Goal: Task Accomplishment & Management: Manage account settings

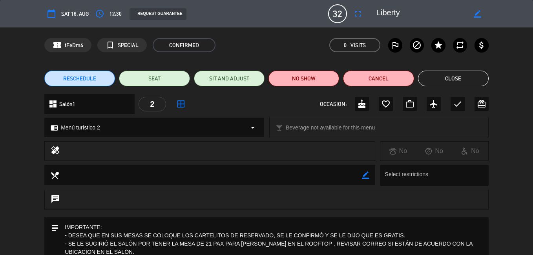
click at [458, 77] on button "Close" at bounding box center [453, 79] width 71 height 16
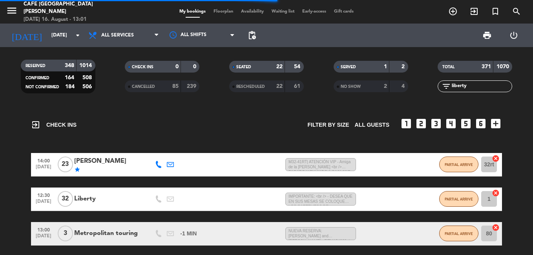
click at [467, 87] on input "liberty" at bounding box center [481, 86] width 61 height 9
drag, startPoint x: 425, startPoint y: 90, endPoint x: 421, endPoint y: 90, distance: 4.3
click at [421, 90] on div "RESERVED 348 1014 CONFIRMED 164 508 NOT CONFIRMED 184 506 CHECK INS 0 0 CANCELL…" at bounding box center [266, 76] width 533 height 43
type input "y"
click at [217, 13] on span "Floorplan" at bounding box center [223, 11] width 27 height 4
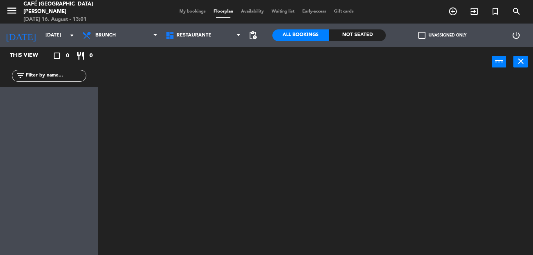
click at [51, 77] on input "text" at bounding box center [55, 75] width 61 height 9
click at [186, 93] on div at bounding box center [318, 166] width 429 height 179
click at [196, 29] on span "Restaurante" at bounding box center [203, 35] width 83 height 17
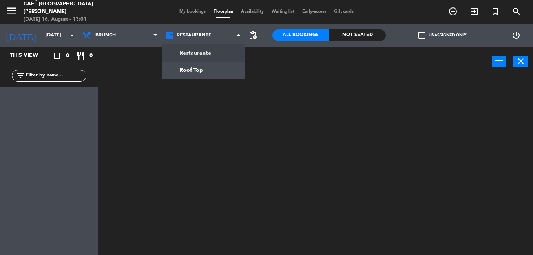
click at [195, 8] on div "My bookings Floorplan Availability Waiting list Early-access Gift cards" at bounding box center [266, 11] width 182 height 7
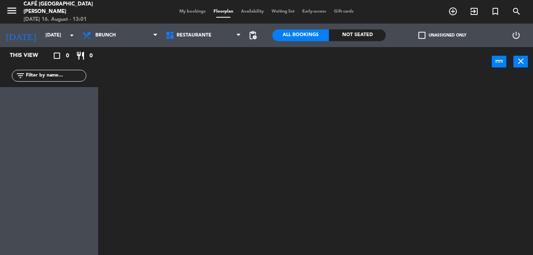
click at [202, 11] on span "My bookings" at bounding box center [192, 11] width 34 height 4
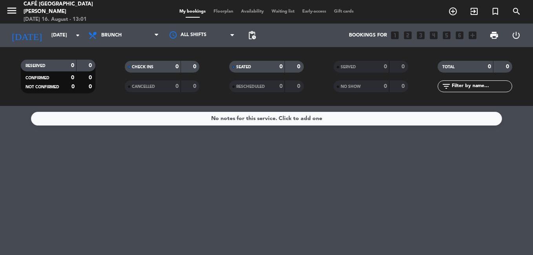
click at [468, 87] on input "text" at bounding box center [481, 86] width 61 height 9
click at [353, 62] on div "SERVED" at bounding box center [354, 66] width 36 height 9
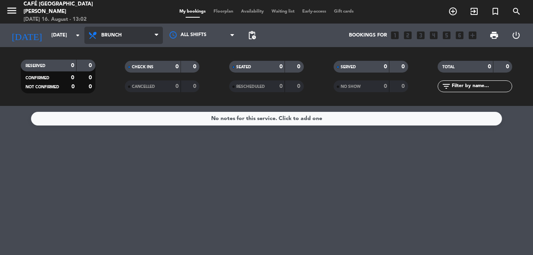
click at [139, 33] on span "Brunch" at bounding box center [123, 35] width 78 height 17
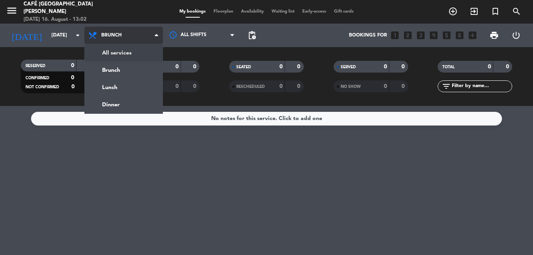
click at [141, 49] on div "menu Café [GEOGRAPHIC_DATA][PERSON_NAME] [DATE] 16. August - 13:02 My bookings …" at bounding box center [266, 53] width 533 height 106
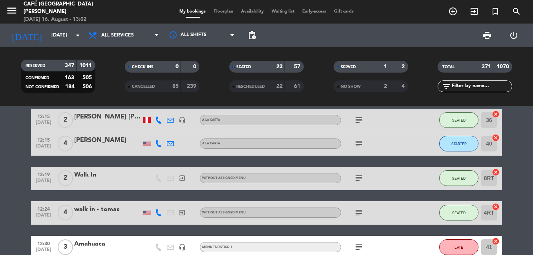
scroll to position [549, 0]
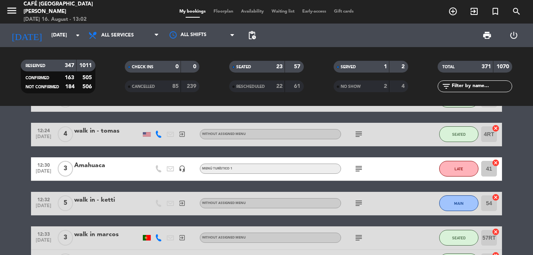
click at [108, 168] on div "Amahuaca" at bounding box center [107, 166] width 67 height 10
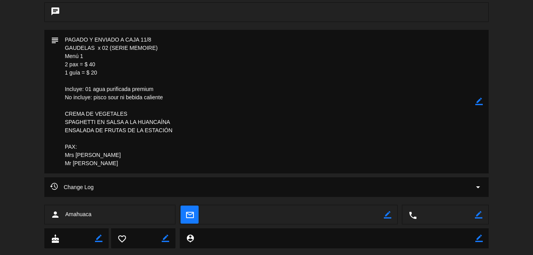
scroll to position [196, 0]
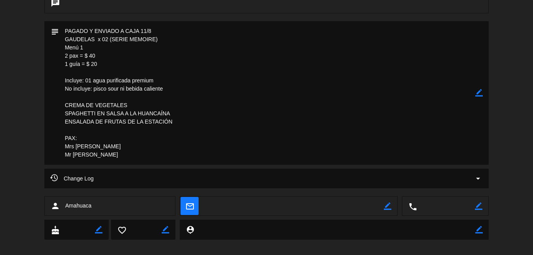
drag, startPoint x: 108, startPoint y: 38, endPoint x: 66, endPoint y: 41, distance: 42.5
click at [66, 41] on textarea at bounding box center [267, 93] width 416 height 144
click at [249, 80] on textarea at bounding box center [267, 93] width 416 height 144
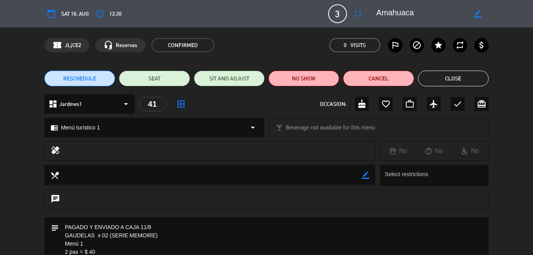
click at [460, 80] on button "Close" at bounding box center [453, 79] width 71 height 16
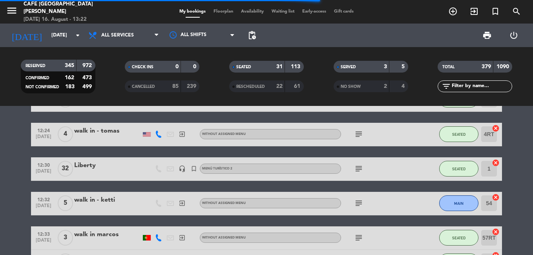
click at [475, 87] on input "text" at bounding box center [481, 86] width 61 height 9
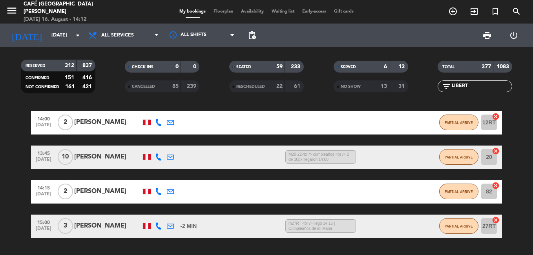
scroll to position [161, 0]
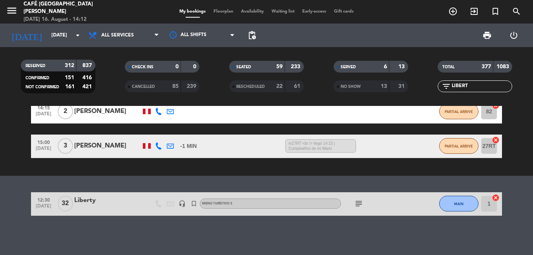
drag, startPoint x: 474, startPoint y: 82, endPoint x: 422, endPoint y: 92, distance: 52.7
click at [422, 92] on div "RESERVED 312 837 CONFIRMED 151 416 NOT CONFIRMED 161 421 CHECK INS 0 0 CANCELLE…" at bounding box center [266, 76] width 533 height 43
click at [106, 206] on div at bounding box center [107, 209] width 67 height 6
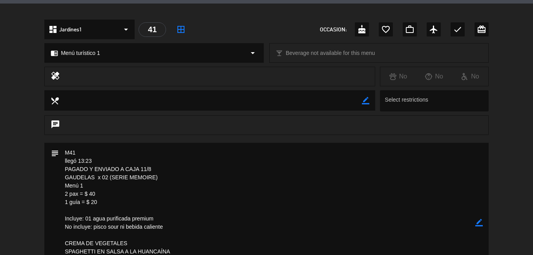
scroll to position [118, 0]
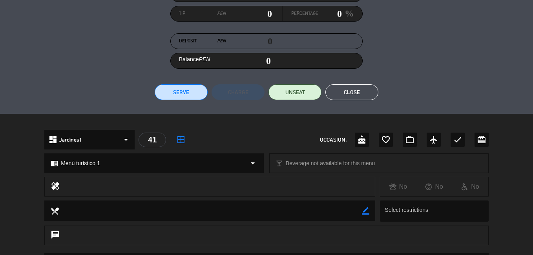
click at [359, 95] on button "Close" at bounding box center [351, 92] width 53 height 16
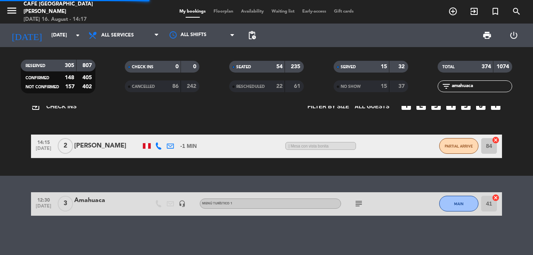
drag, startPoint x: 481, startPoint y: 90, endPoint x: 398, endPoint y: 91, distance: 82.8
click at [406, 91] on div "RESERVED 305 807 CONFIRMED 148 405 NOT CONFIRMED 157 402 CHECK INS 0 0 CANCELLE…" at bounding box center [266, 76] width 533 height 43
type input "liberty"
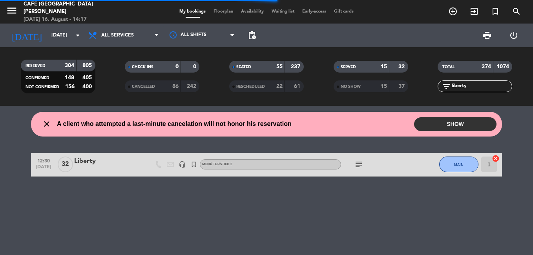
scroll to position [0, 0]
click at [115, 172] on div at bounding box center [107, 169] width 67 height 6
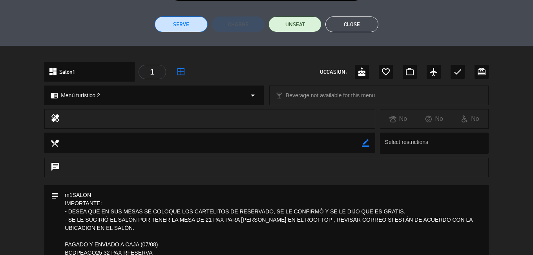
scroll to position [118, 0]
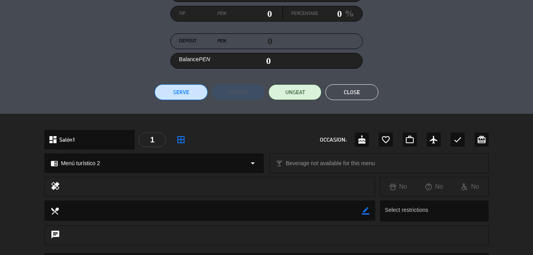
click at [370, 95] on button "Close" at bounding box center [351, 92] width 53 height 16
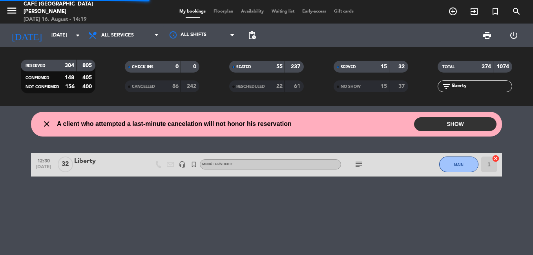
click at [424, 96] on div "TOTAL 374 1074 filter_list liberty" at bounding box center [475, 76] width 104 height 43
drag, startPoint x: 478, startPoint y: 88, endPoint x: 400, endPoint y: 87, distance: 77.7
click at [407, 88] on div "RESERVED 304 805 CONFIRMED 148 405 NOT CONFIRMED 156 400 CHECK INS 0 0 CANCELLE…" at bounding box center [266, 76] width 533 height 43
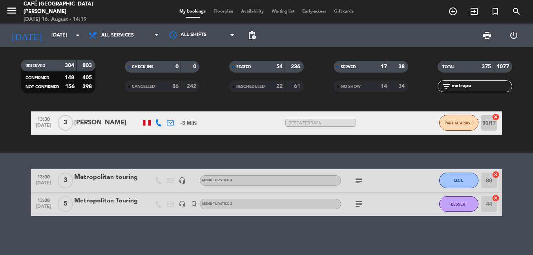
scroll to position [81, 0]
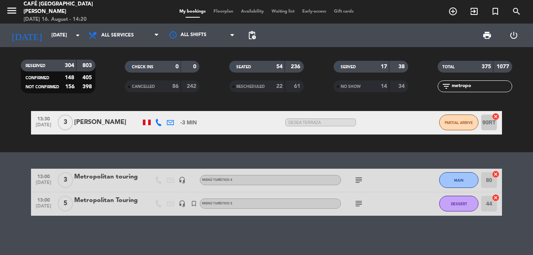
type input "metropo"
click at [125, 201] on div "Metropolitan Touring" at bounding box center [107, 200] width 67 height 10
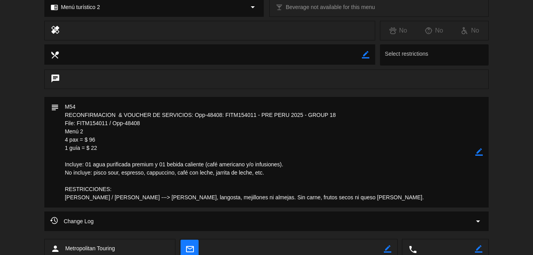
scroll to position [275, 0]
drag, startPoint x: 146, startPoint y: 121, endPoint x: 77, endPoint y: 123, distance: 69.5
click at [77, 123] on textarea at bounding box center [267, 151] width 416 height 111
click at [201, 127] on textarea at bounding box center [267, 151] width 416 height 111
drag, startPoint x: 139, startPoint y: 120, endPoint x: 113, endPoint y: 124, distance: 25.8
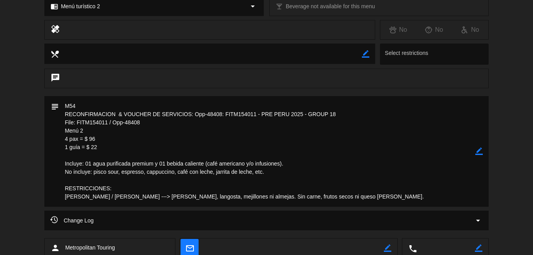
click at [113, 124] on textarea at bounding box center [267, 151] width 416 height 111
click at [246, 146] on textarea at bounding box center [267, 151] width 416 height 111
click at [153, 140] on textarea at bounding box center [267, 151] width 416 height 111
drag, startPoint x: 350, startPoint y: 109, endPoint x: 275, endPoint y: 115, distance: 75.2
click at [275, 115] on textarea at bounding box center [267, 151] width 416 height 111
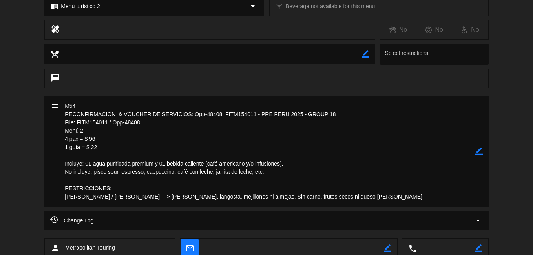
drag, startPoint x: 275, startPoint y: 115, endPoint x: 330, endPoint y: 111, distance: 55.1
click at [326, 111] on textarea at bounding box center [267, 151] width 416 height 111
drag, startPoint x: 341, startPoint y: 109, endPoint x: 276, endPoint y: 117, distance: 65.2
click at [274, 118] on textarea at bounding box center [267, 151] width 416 height 111
drag, startPoint x: 276, startPoint y: 117, endPoint x: 322, endPoint y: 114, distance: 46.0
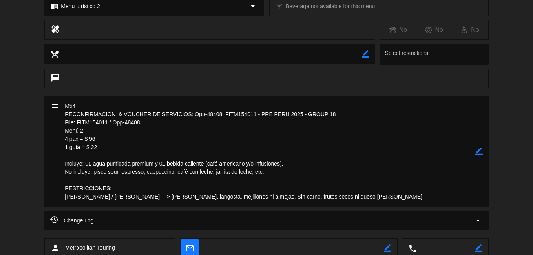
click at [322, 114] on textarea at bounding box center [267, 151] width 416 height 111
drag, startPoint x: 330, startPoint y: 115, endPoint x: 262, endPoint y: 117, distance: 67.9
click at [262, 117] on textarea at bounding box center [267, 151] width 416 height 111
click at [261, 118] on textarea at bounding box center [267, 151] width 416 height 111
click at [258, 129] on textarea at bounding box center [267, 151] width 416 height 111
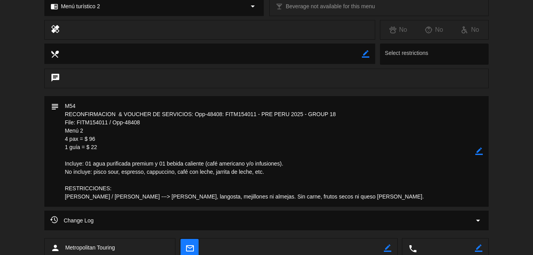
drag, startPoint x: 143, startPoint y: 120, endPoint x: 77, endPoint y: 119, distance: 65.6
click at [77, 119] on textarea at bounding box center [267, 151] width 416 height 111
click at [246, 145] on textarea at bounding box center [267, 151] width 416 height 111
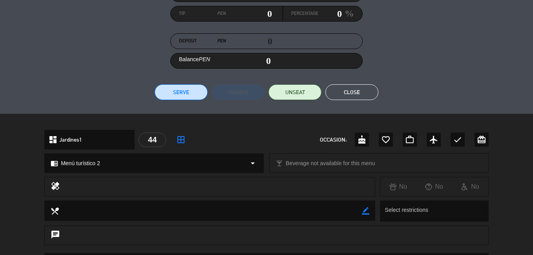
click at [340, 90] on button "Close" at bounding box center [351, 92] width 53 height 16
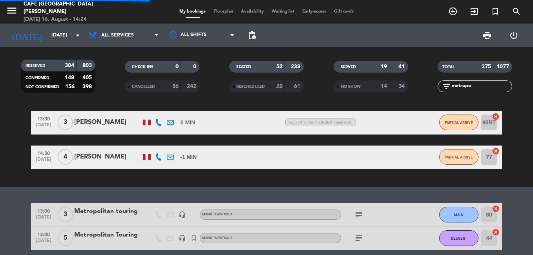
drag, startPoint x: 485, startPoint y: 87, endPoint x: 321, endPoint y: 110, distance: 166.5
click at [385, 101] on div "RESERVED 304 803 CONFIRMED 148 405 NOT CONFIRMED 156 398 CHECK INS 0 0 CANCELLE…" at bounding box center [266, 76] width 533 height 59
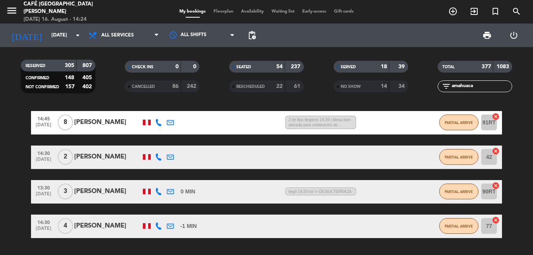
scroll to position [161, 0]
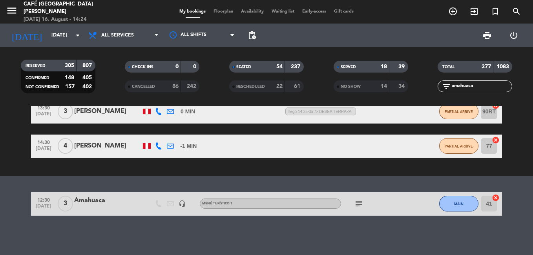
click at [100, 190] on div "close A client who attempted a last-minute cancelation will not honor his reser…" at bounding box center [266, 180] width 533 height 149
click at [95, 201] on div "Amahuaca" at bounding box center [107, 200] width 67 height 10
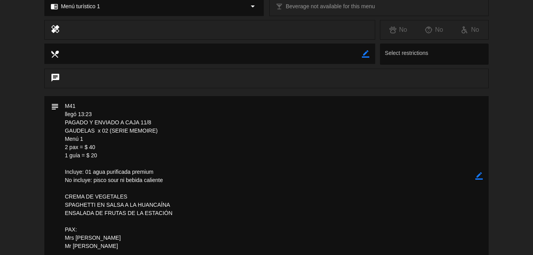
scroll to position [314, 0]
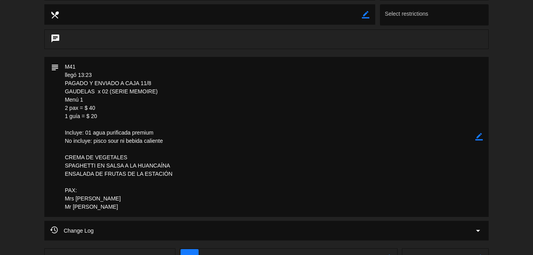
drag, startPoint x: 108, startPoint y: 90, endPoint x: 65, endPoint y: 91, distance: 43.6
click at [65, 91] on textarea at bounding box center [267, 137] width 416 height 160
click at [286, 119] on textarea at bounding box center [267, 137] width 416 height 160
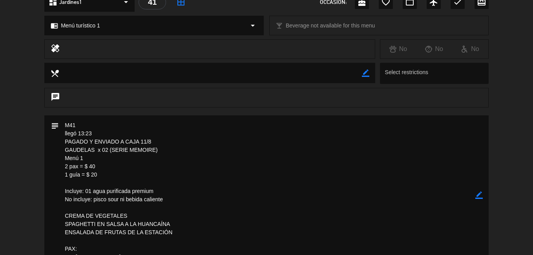
scroll to position [196, 0]
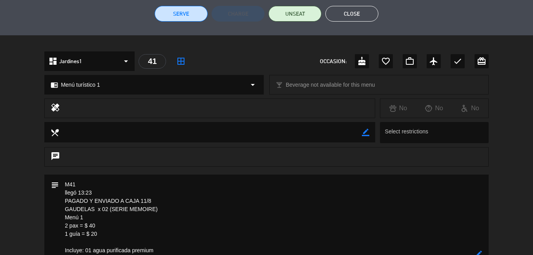
click at [365, 16] on button "Close" at bounding box center [351, 14] width 53 height 16
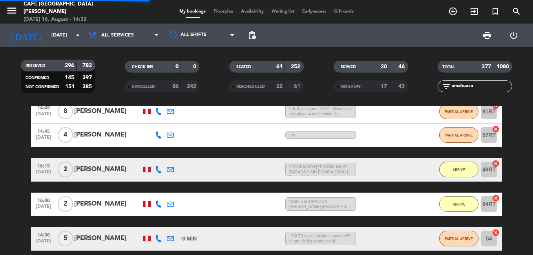
drag, startPoint x: 485, startPoint y: 86, endPoint x: 427, endPoint y: 92, distance: 58.8
click at [427, 92] on div "TOTAL 377 1080 filter_list amahuaca" at bounding box center [475, 76] width 104 height 43
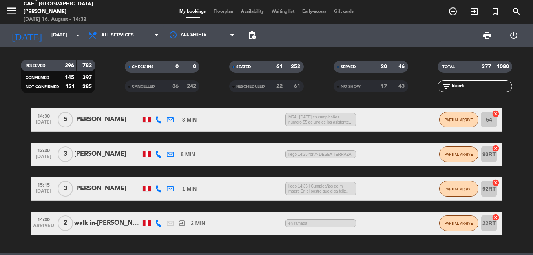
scroll to position [357, 0]
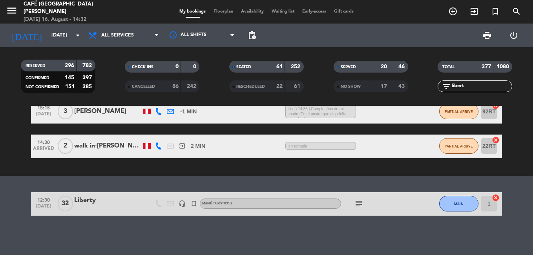
click at [85, 210] on div at bounding box center [107, 209] width 67 height 6
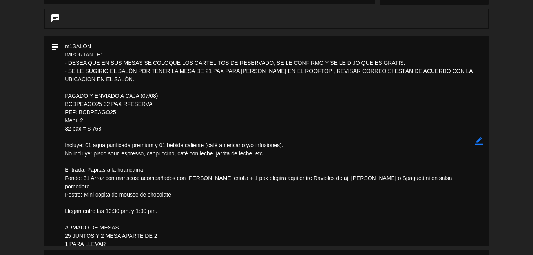
scroll to position [353, 0]
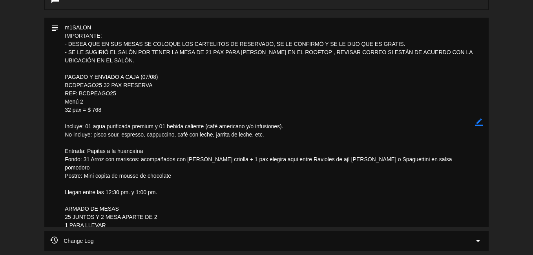
drag, startPoint x: 79, startPoint y: 95, endPoint x: 115, endPoint y: 94, distance: 35.7
click at [115, 94] on textarea at bounding box center [267, 123] width 416 height 210
drag, startPoint x: 115, startPoint y: 94, endPoint x: 105, endPoint y: 94, distance: 9.8
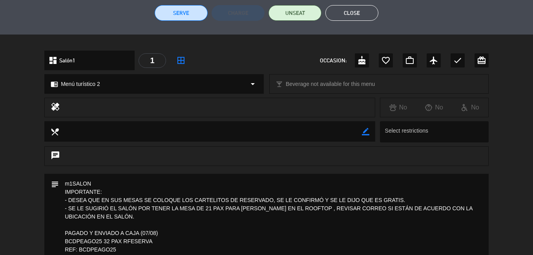
scroll to position [196, 0]
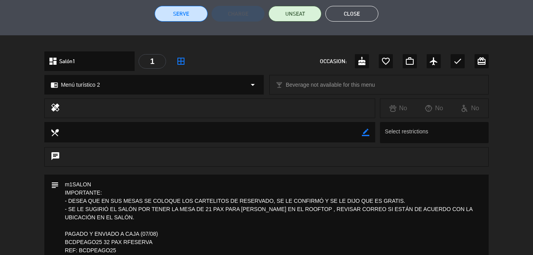
click at [348, 15] on button "Close" at bounding box center [351, 14] width 53 height 16
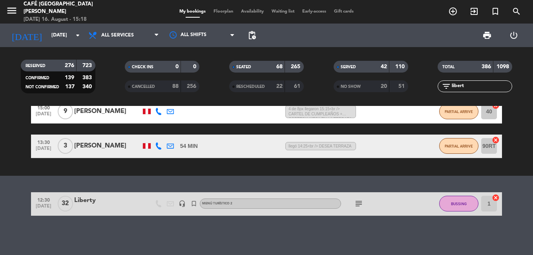
click at [467, 87] on input "libert" at bounding box center [481, 86] width 61 height 9
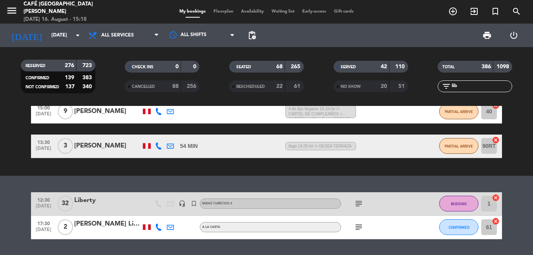
scroll to position [146, 0]
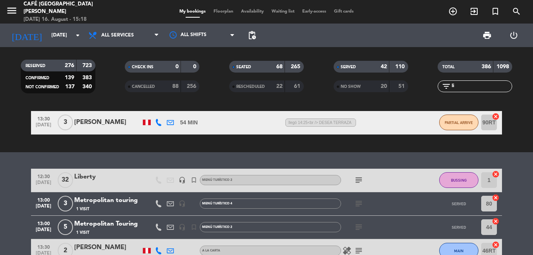
type input "l"
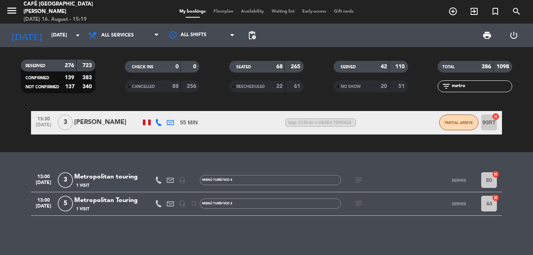
click at [99, 175] on div "Metropolitan touring" at bounding box center [107, 177] width 67 height 10
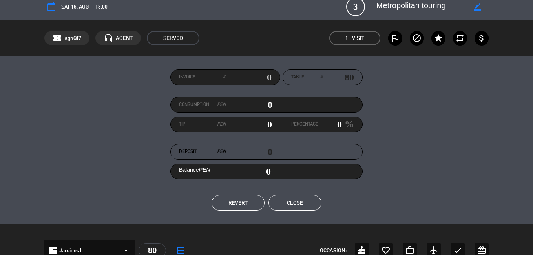
scroll to position [0, 0]
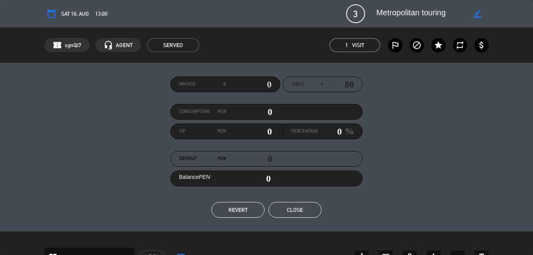
click at [300, 206] on button "Close" at bounding box center [294, 210] width 53 height 16
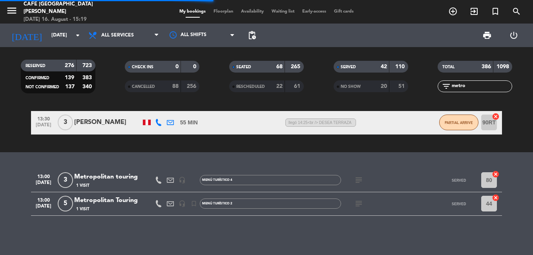
click at [101, 206] on div "1 Visit" at bounding box center [107, 209] width 67 height 7
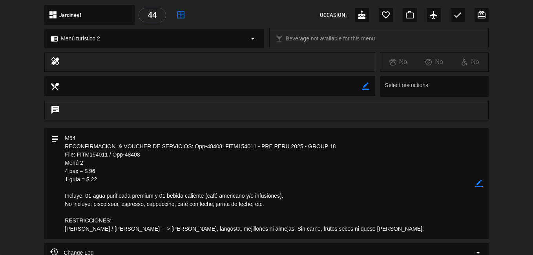
scroll to position [157, 0]
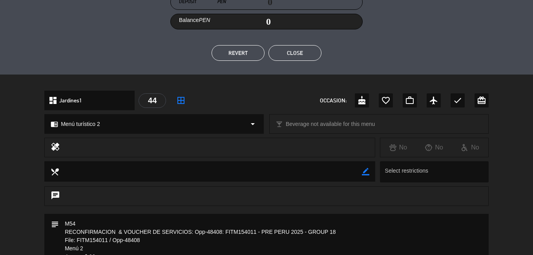
click at [296, 53] on button "Close" at bounding box center [294, 53] width 53 height 16
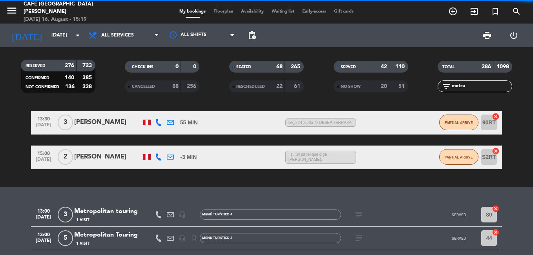
scroll to position [249, 0]
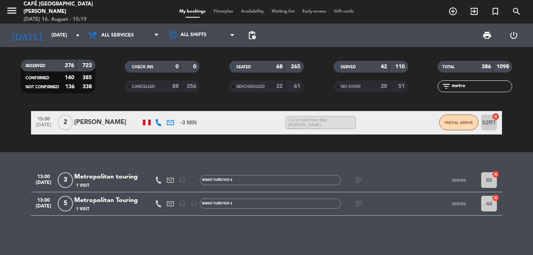
click at [101, 176] on div "Metropolitan touring" at bounding box center [107, 177] width 67 height 10
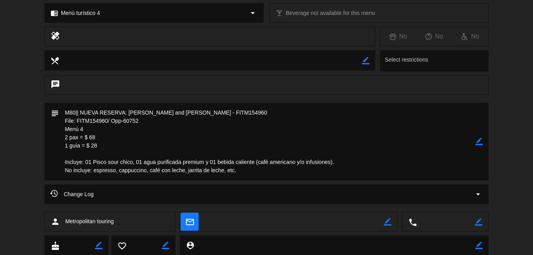
scroll to position [314, 0]
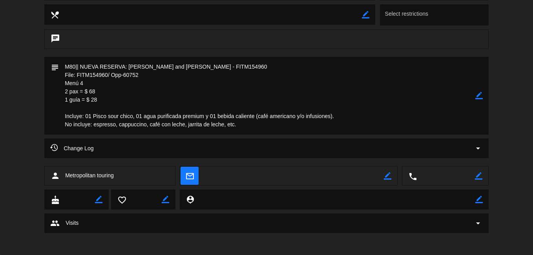
drag, startPoint x: 78, startPoint y: 75, endPoint x: 139, endPoint y: 78, distance: 61.3
click at [139, 78] on textarea at bounding box center [267, 96] width 416 height 78
drag, startPoint x: 139, startPoint y: 78, endPoint x: 117, endPoint y: 77, distance: 22.0
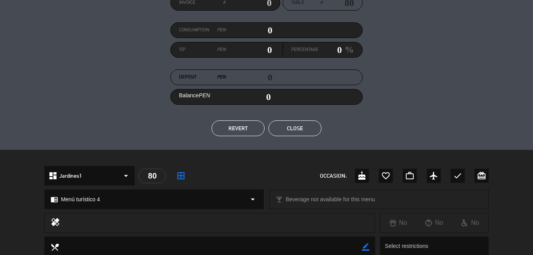
scroll to position [78, 0]
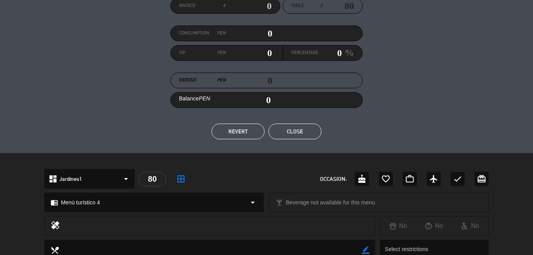
click at [296, 133] on button "Close" at bounding box center [294, 132] width 53 height 16
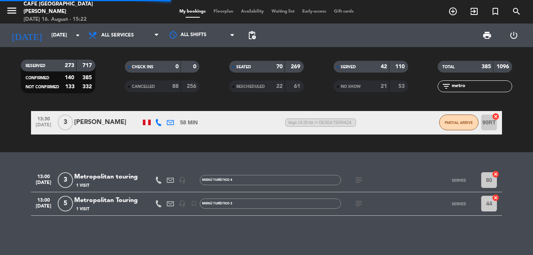
click at [100, 201] on div "Metropolitan Touring" at bounding box center [107, 200] width 67 height 10
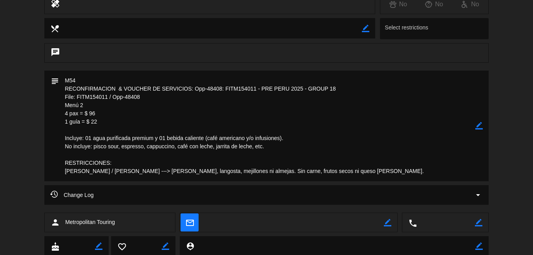
scroll to position [314, 0]
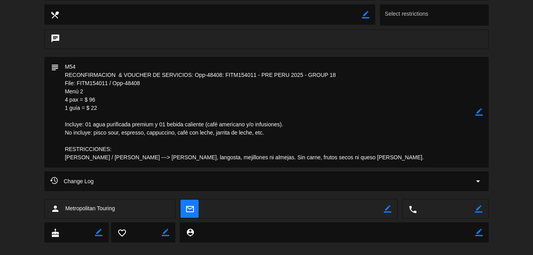
drag, startPoint x: 77, startPoint y: 85, endPoint x: 140, endPoint y: 84, distance: 63.2
click at [140, 84] on textarea at bounding box center [267, 112] width 416 height 111
drag, startPoint x: 140, startPoint y: 84, endPoint x: 124, endPoint y: 81, distance: 16.3
drag, startPoint x: 182, startPoint y: 217, endPoint x: 182, endPoint y: 211, distance: 5.5
click at [182, 215] on div "mail_outline border_color" at bounding box center [288, 209] width 217 height 20
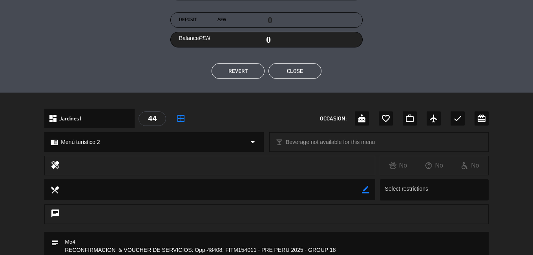
scroll to position [168, 0]
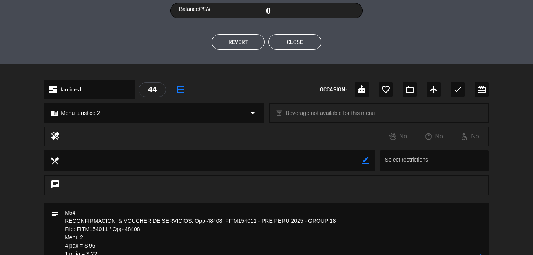
click at [300, 44] on button "Close" at bounding box center [294, 42] width 53 height 16
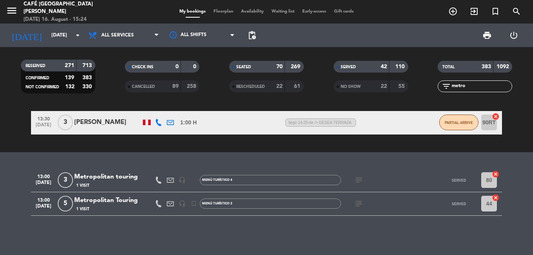
click at [469, 83] on input "metro" at bounding box center [481, 86] width 61 height 9
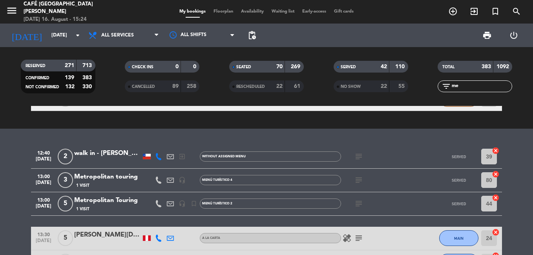
type input "m"
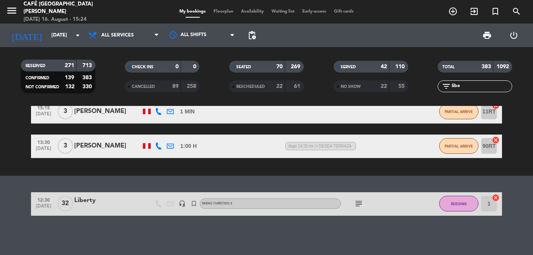
scroll to position [180, 0]
click at [102, 203] on div "Liberty" at bounding box center [107, 200] width 67 height 10
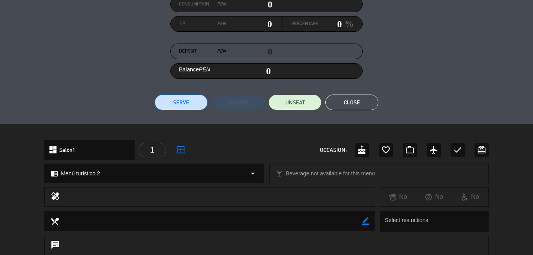
scroll to position [31, 0]
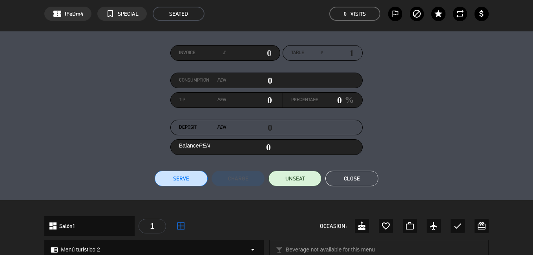
click at [347, 182] on button "Close" at bounding box center [351, 179] width 53 height 16
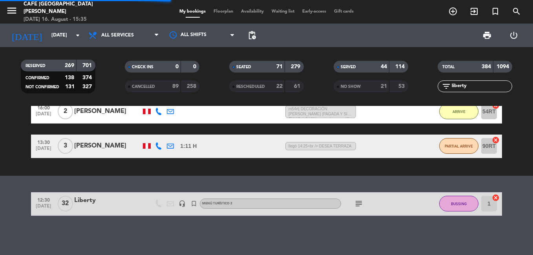
click at [473, 87] on input "liberty" at bounding box center [481, 86] width 61 height 9
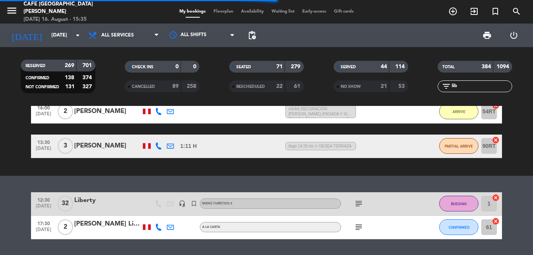
scroll to position [111, 0]
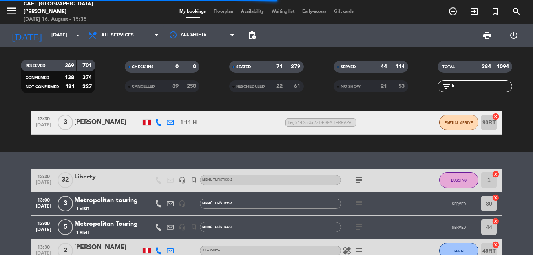
type input "l"
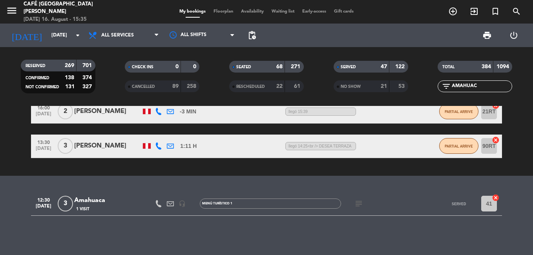
click at [97, 201] on div "Amahuaca" at bounding box center [107, 200] width 67 height 10
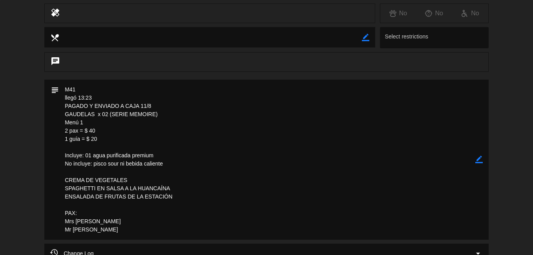
scroll to position [314, 0]
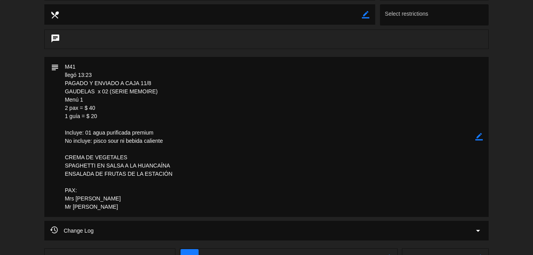
drag, startPoint x: 64, startPoint y: 92, endPoint x: 110, endPoint y: 92, distance: 46.3
click at [110, 92] on textarea at bounding box center [267, 137] width 416 height 160
drag, startPoint x: 110, startPoint y: 92, endPoint x: 91, endPoint y: 92, distance: 19.2
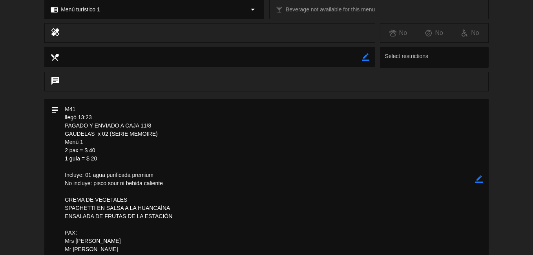
scroll to position [157, 0]
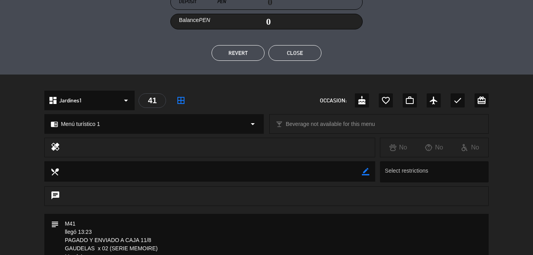
click at [296, 59] on button "Close" at bounding box center [294, 53] width 53 height 16
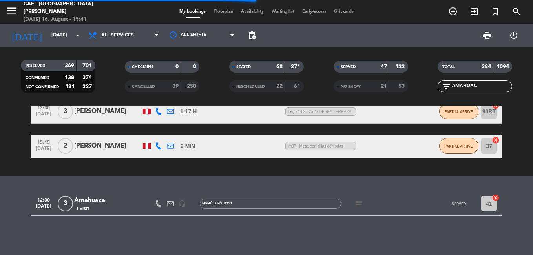
click at [99, 202] on div "Amahuaca" at bounding box center [107, 200] width 67 height 10
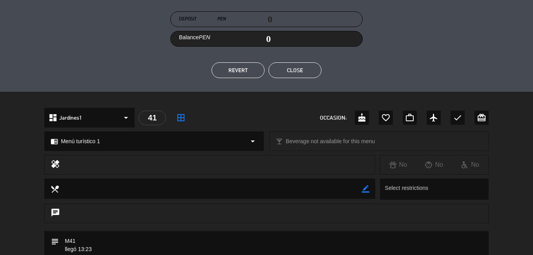
scroll to position [139, 0]
click at [297, 70] on button "Close" at bounding box center [294, 71] width 53 height 16
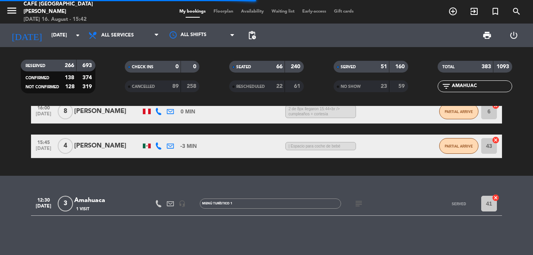
click at [485, 84] on input "AMAHUAC" at bounding box center [481, 86] width 61 height 9
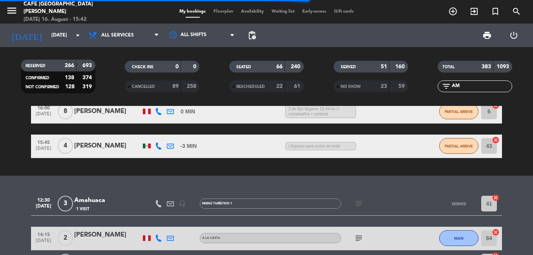
scroll to position [318, 0]
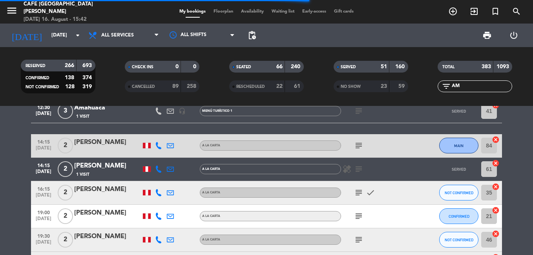
type input "A"
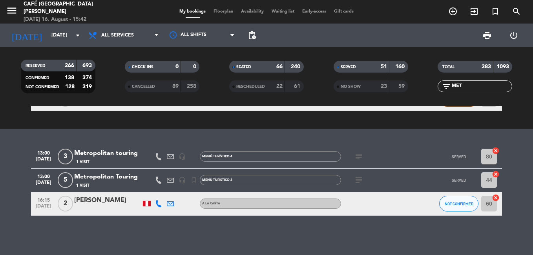
scroll to position [249, 0]
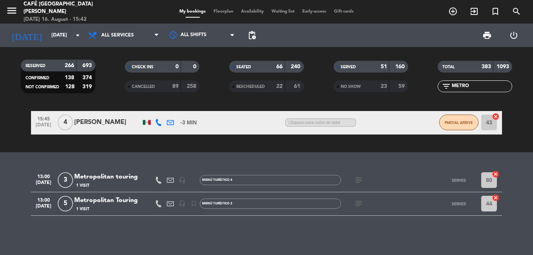
click at [91, 182] on div "Metropolitan touring" at bounding box center [107, 177] width 67 height 10
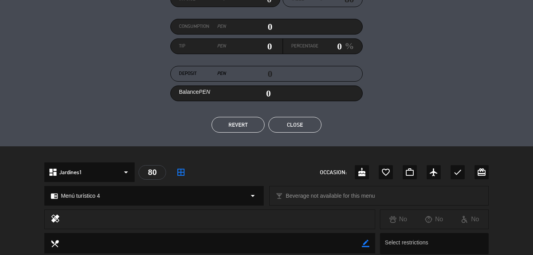
scroll to position [0, 0]
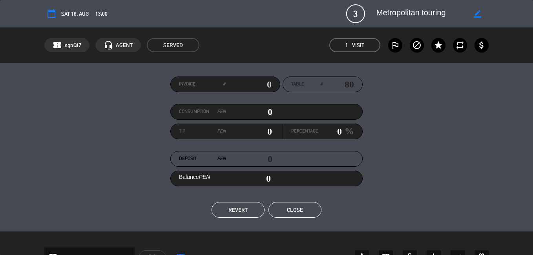
click at [296, 215] on button "Close" at bounding box center [294, 210] width 53 height 16
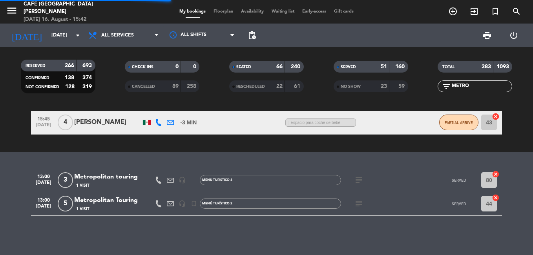
click at [102, 204] on div "Metropolitan Touring" at bounding box center [107, 200] width 67 height 10
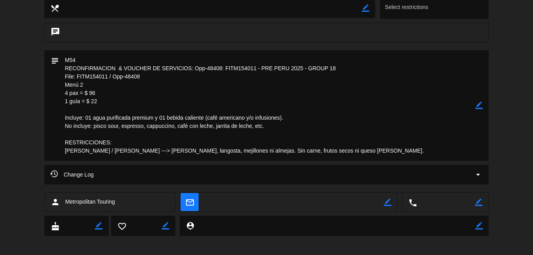
scroll to position [325, 0]
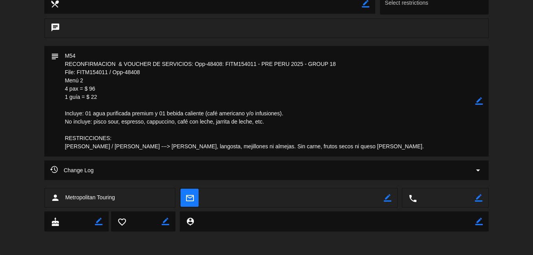
click at [208, 181] on div "Change Log arrow_drop_down" at bounding box center [266, 174] width 533 height 27
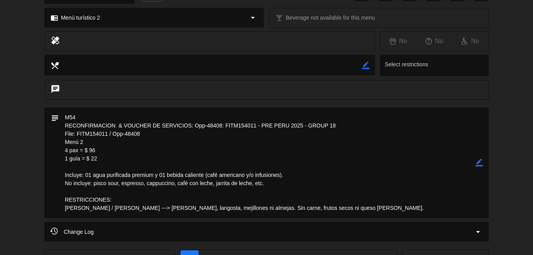
scroll to position [168, 0]
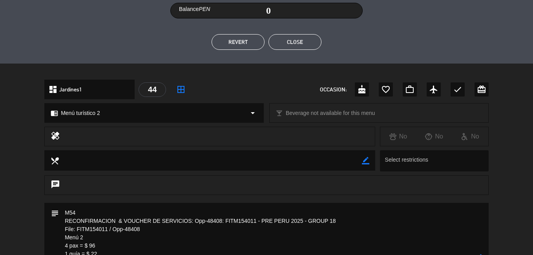
click at [296, 46] on button "Close" at bounding box center [294, 42] width 53 height 16
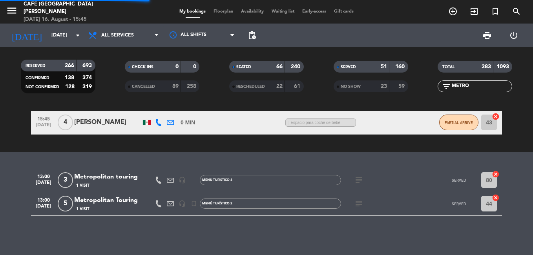
click at [474, 84] on input "METRO" at bounding box center [481, 86] width 61 height 9
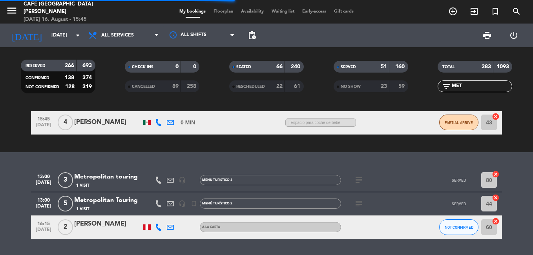
scroll to position [273, 0]
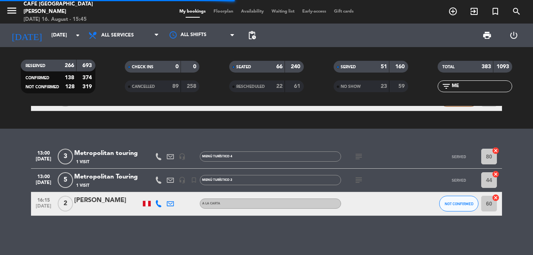
type input "M"
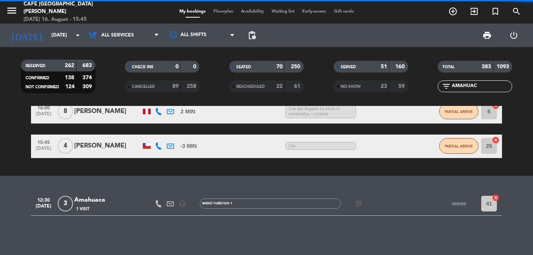
scroll to position [195, 0]
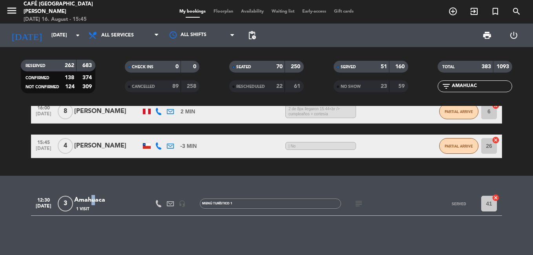
click at [90, 201] on div "Amahuaca" at bounding box center [107, 200] width 67 height 10
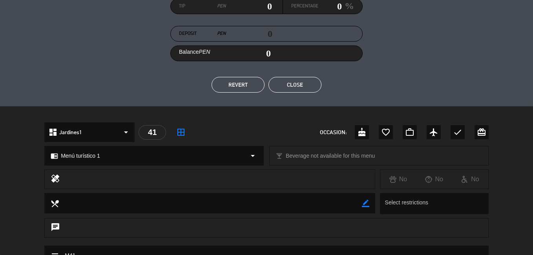
scroll to position [100, 0]
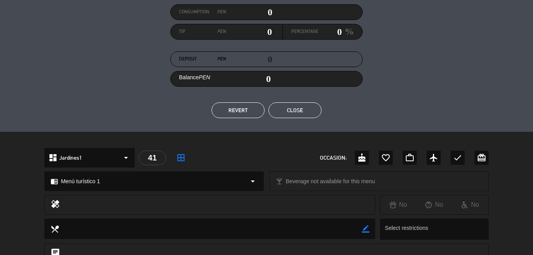
click at [291, 110] on button "Close" at bounding box center [294, 110] width 53 height 16
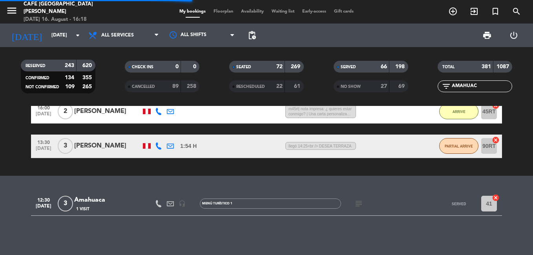
click at [478, 86] on input "AMAHUAC" at bounding box center [481, 86] width 61 height 9
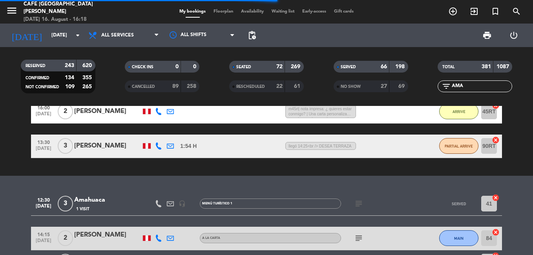
scroll to position [357, 0]
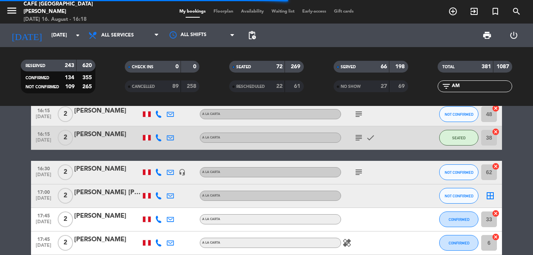
type input "A"
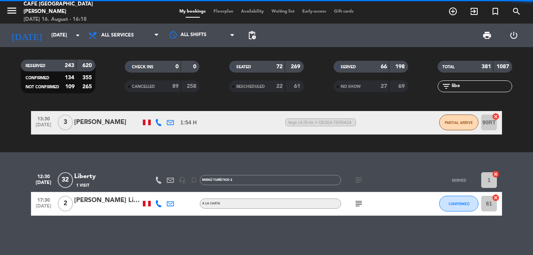
scroll to position [92, 0]
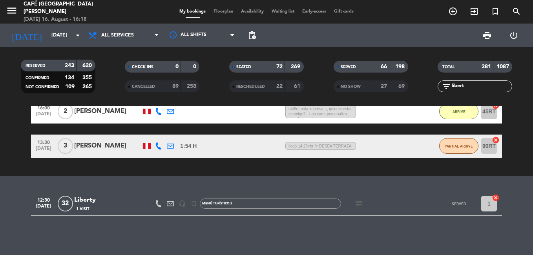
click at [84, 203] on div "Liberty" at bounding box center [107, 200] width 67 height 10
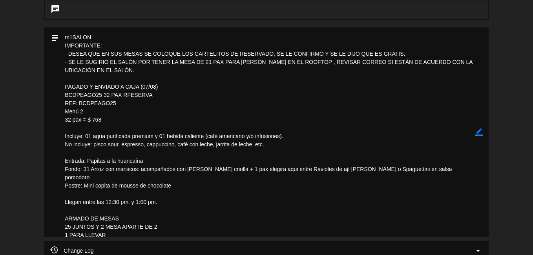
scroll to position [353, 0]
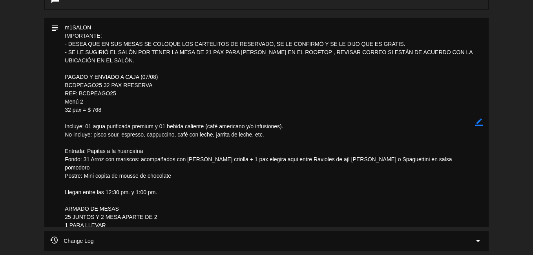
drag, startPoint x: 80, startPoint y: 95, endPoint x: 119, endPoint y: 94, distance: 39.2
click at [119, 94] on textarea at bounding box center [267, 123] width 416 height 210
drag, startPoint x: 119, startPoint y: 94, endPoint x: 105, endPoint y: 92, distance: 14.3
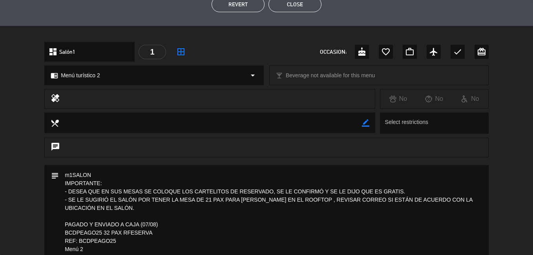
scroll to position [118, 0]
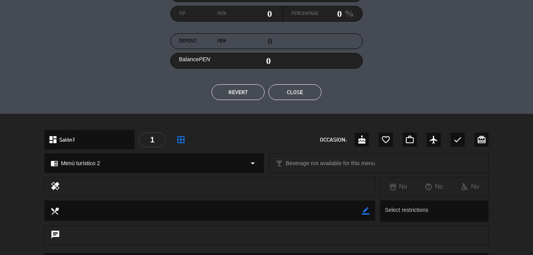
click at [298, 90] on button "Close" at bounding box center [294, 92] width 53 height 16
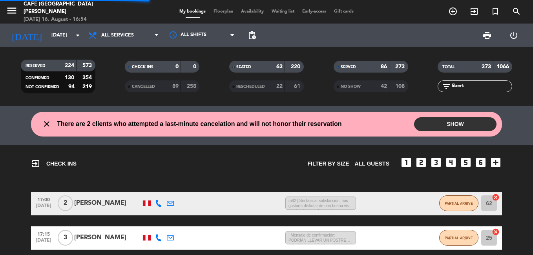
click at [467, 83] on input "libert" at bounding box center [481, 86] width 61 height 9
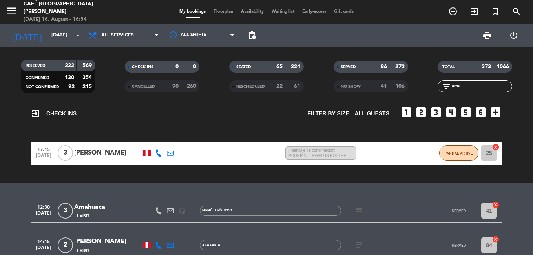
scroll to position [78, 0]
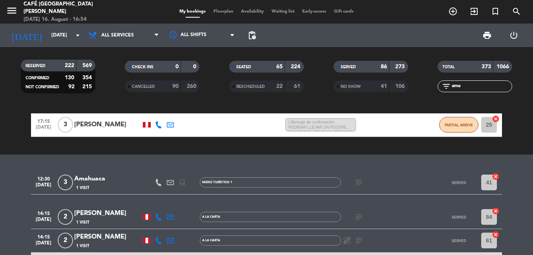
click at [96, 177] on div "Amahuaca" at bounding box center [107, 179] width 67 height 10
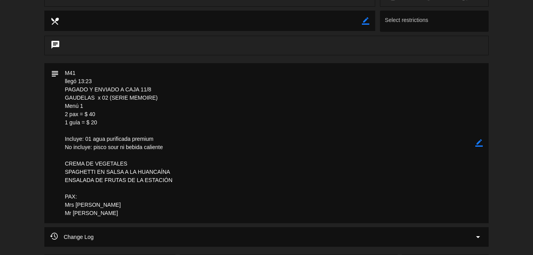
scroll to position [314, 0]
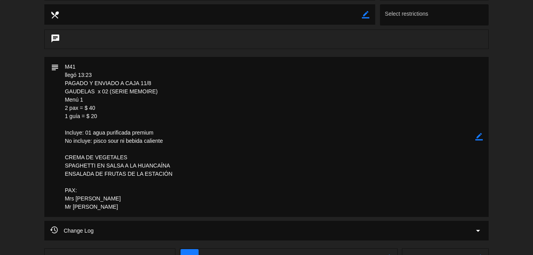
drag, startPoint x: 161, startPoint y: 91, endPoint x: 63, endPoint y: 91, distance: 97.7
click at [63, 91] on textarea at bounding box center [267, 137] width 416 height 160
drag, startPoint x: 63, startPoint y: 91, endPoint x: 102, endPoint y: 91, distance: 38.9
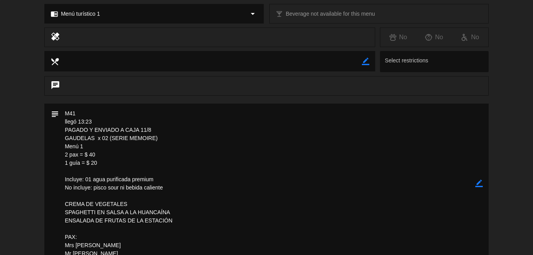
scroll to position [157, 0]
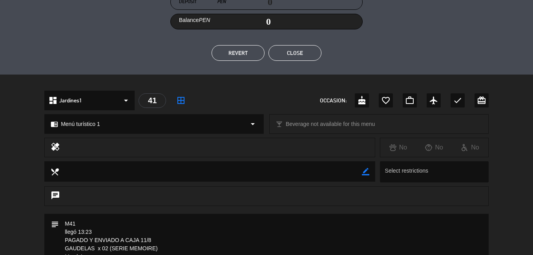
click at [308, 52] on button "Close" at bounding box center [294, 53] width 53 height 16
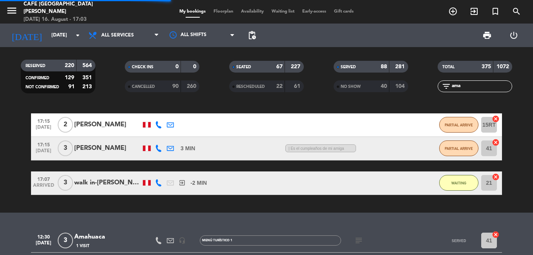
click at [472, 88] on input "ama" at bounding box center [481, 86] width 61 height 9
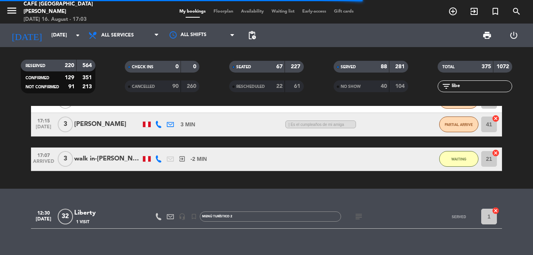
scroll to position [115, 0]
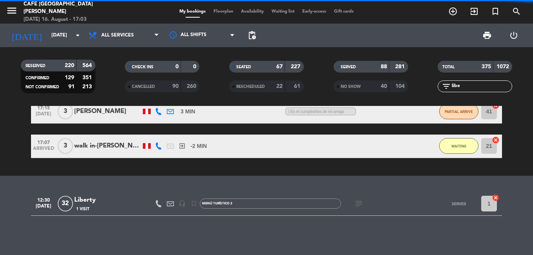
click at [87, 199] on div "Liberty" at bounding box center [107, 200] width 67 height 10
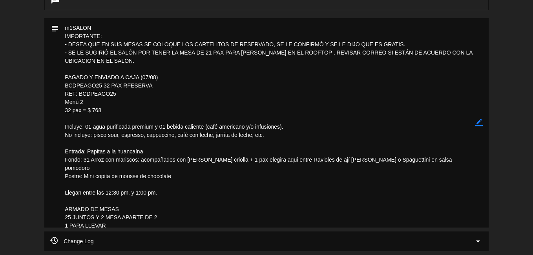
scroll to position [353, 0]
drag, startPoint x: 117, startPoint y: 93, endPoint x: 79, endPoint y: 97, distance: 37.5
click at [79, 97] on textarea at bounding box center [267, 123] width 416 height 210
drag, startPoint x: 79, startPoint y: 97, endPoint x: 91, endPoint y: 95, distance: 11.5
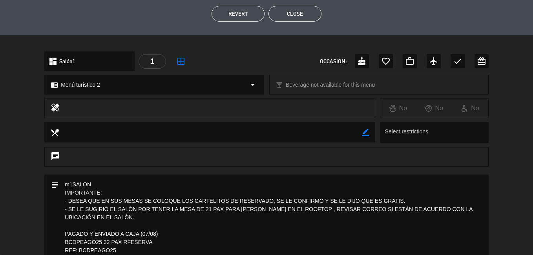
click at [297, 12] on button "Close" at bounding box center [294, 14] width 53 height 16
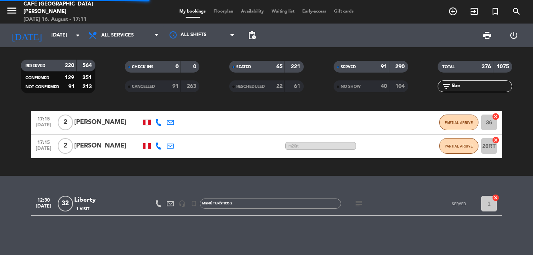
click at [472, 85] on input "libe" at bounding box center [481, 86] width 61 height 9
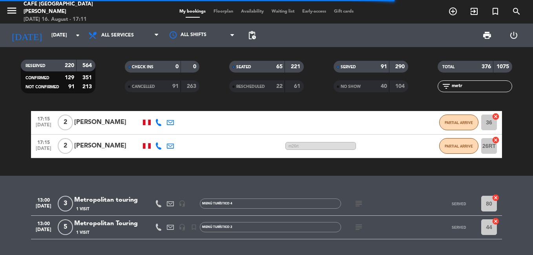
type input "metr"
click at [91, 224] on div "Metropolitan Touring" at bounding box center [107, 224] width 67 height 10
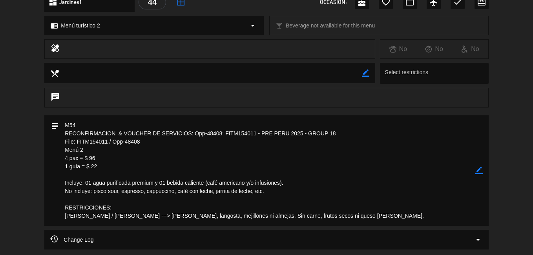
scroll to position [275, 0]
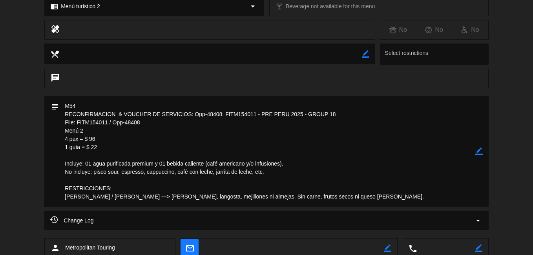
drag, startPoint x: 142, startPoint y: 121, endPoint x: 77, endPoint y: 123, distance: 64.8
click at [77, 123] on textarea at bounding box center [267, 151] width 416 height 111
click at [142, 123] on textarea at bounding box center [267, 151] width 416 height 111
drag, startPoint x: 142, startPoint y: 123, endPoint x: 59, endPoint y: 126, distance: 83.2
click at [59, 126] on textarea at bounding box center [267, 151] width 416 height 111
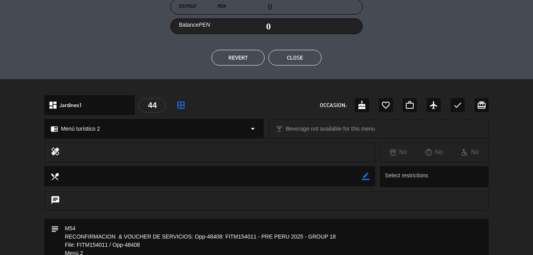
scroll to position [78, 0]
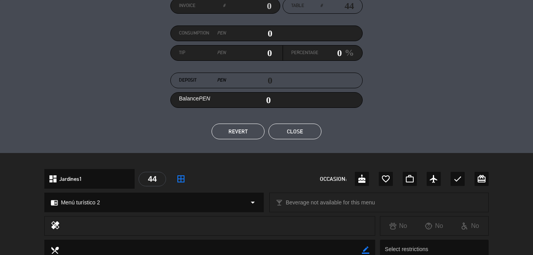
click at [299, 133] on button "Close" at bounding box center [294, 132] width 53 height 16
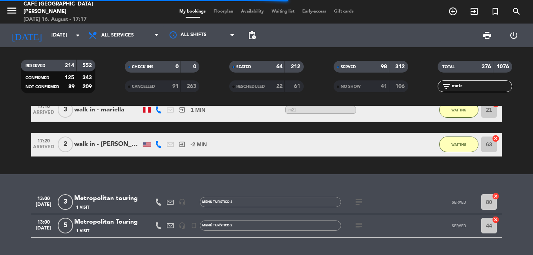
scroll to position [243, 0]
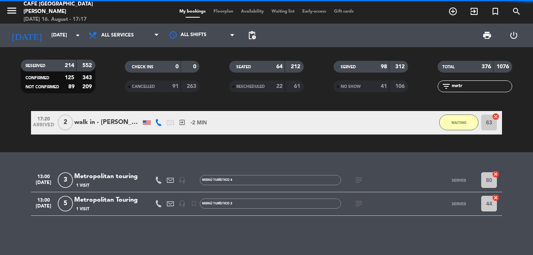
click at [91, 175] on div "Metropolitan touring" at bounding box center [107, 177] width 67 height 10
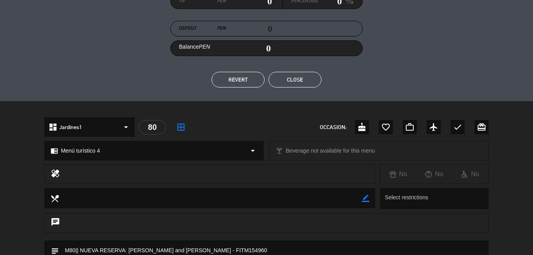
scroll to position [235, 0]
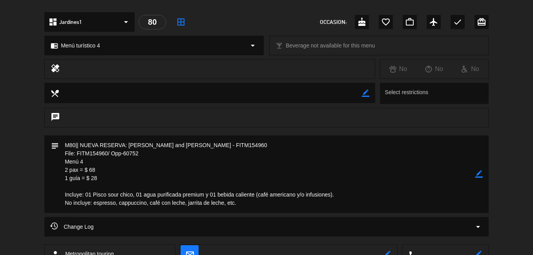
drag, startPoint x: 139, startPoint y: 155, endPoint x: 78, endPoint y: 156, distance: 61.2
click at [78, 156] on textarea at bounding box center [267, 174] width 416 height 78
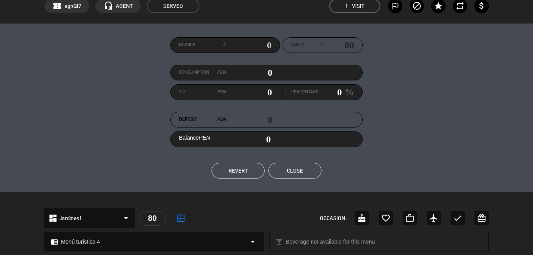
click at [296, 166] on button "Close" at bounding box center [294, 171] width 53 height 16
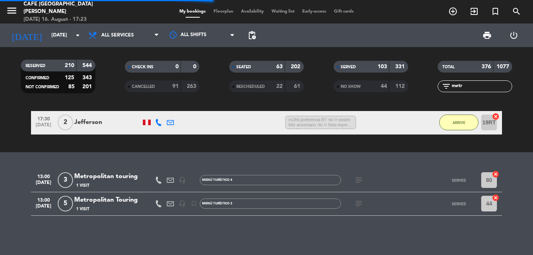
click at [469, 87] on input "metr" at bounding box center [481, 86] width 61 height 9
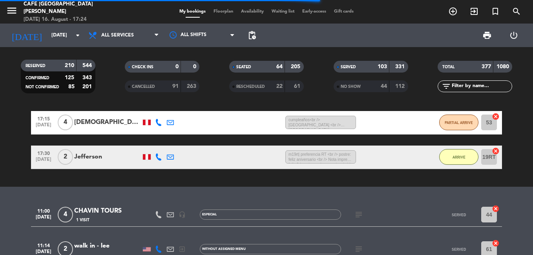
scroll to position [243, 0]
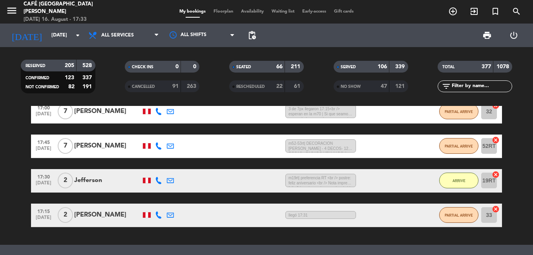
click at [476, 88] on input "text" at bounding box center [481, 86] width 61 height 9
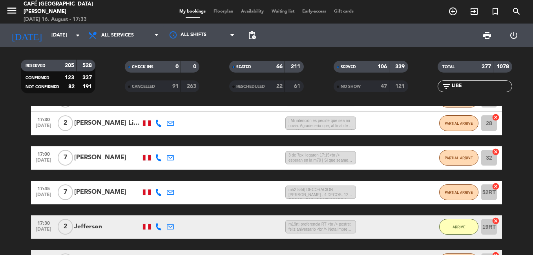
scroll to position [312, 0]
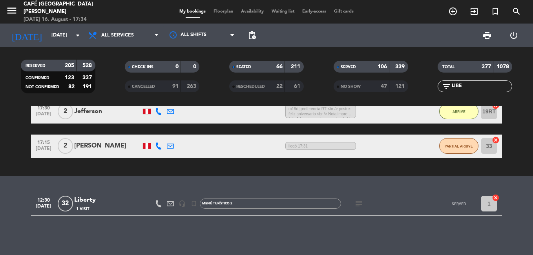
type input "LIBE"
click at [94, 200] on div "Liberty" at bounding box center [107, 200] width 67 height 10
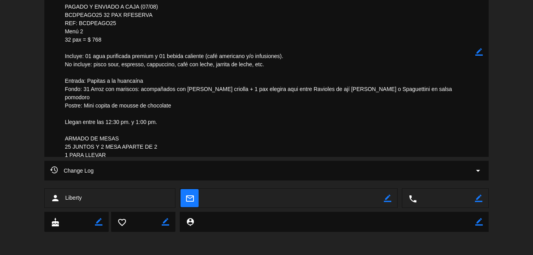
scroll to position [424, 0]
drag, startPoint x: 117, startPoint y: 24, endPoint x: 92, endPoint y: 27, distance: 24.8
click at [94, 27] on textarea at bounding box center [267, 52] width 416 height 210
drag, startPoint x: 92, startPoint y: 27, endPoint x: 77, endPoint y: 27, distance: 15.3
click at [77, 27] on textarea at bounding box center [267, 52] width 416 height 210
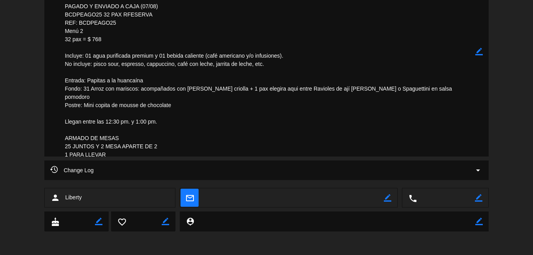
click at [179, 30] on textarea at bounding box center [267, 52] width 416 height 210
drag, startPoint x: 119, startPoint y: 24, endPoint x: 81, endPoint y: 26, distance: 37.7
click at [81, 26] on textarea at bounding box center [267, 52] width 416 height 210
click at [79, 26] on textarea at bounding box center [267, 52] width 416 height 210
click at [84, 23] on textarea at bounding box center [267, 52] width 416 height 210
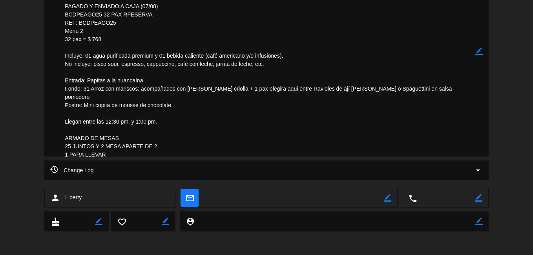
click at [84, 23] on textarea at bounding box center [267, 52] width 416 height 210
